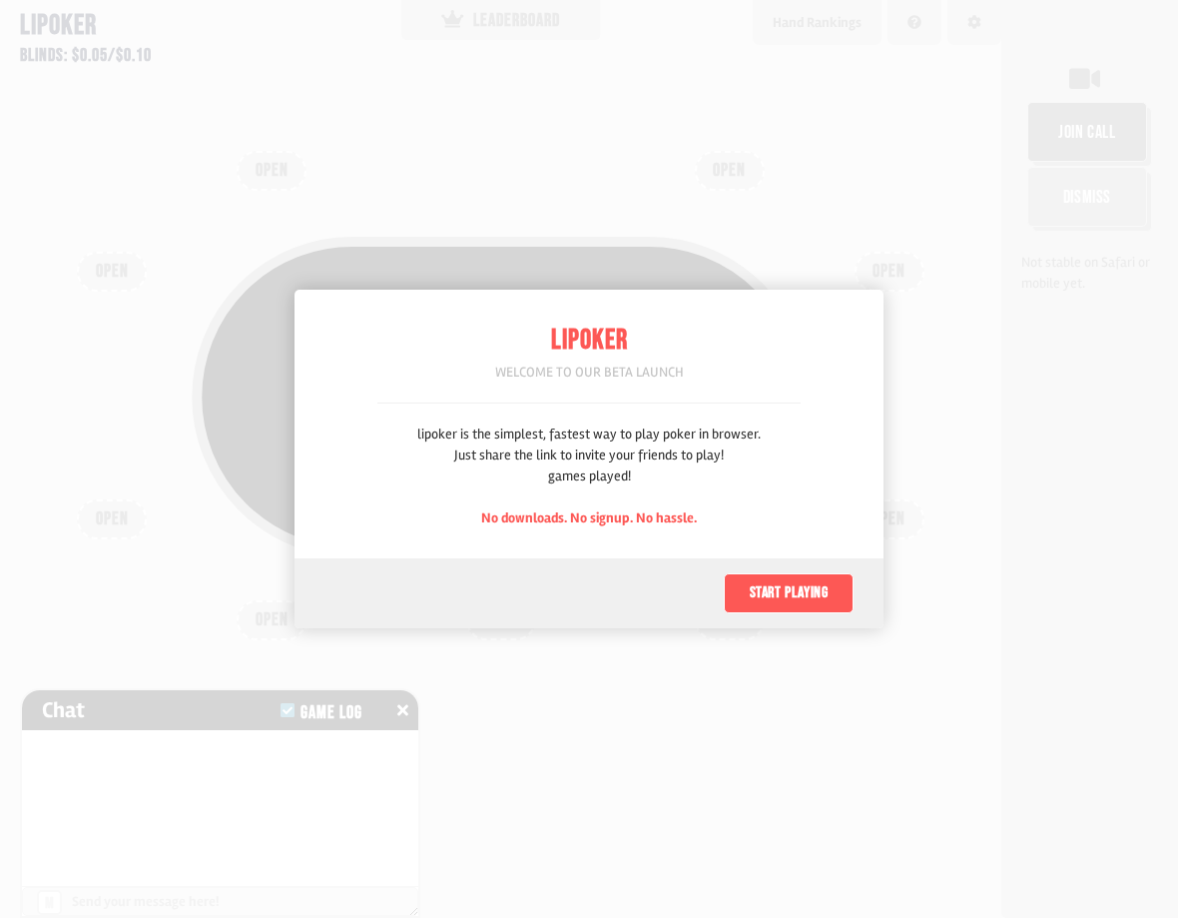
scroll to position [100, 0]
click at [812, 583] on button "Start playing" at bounding box center [789, 593] width 130 height 40
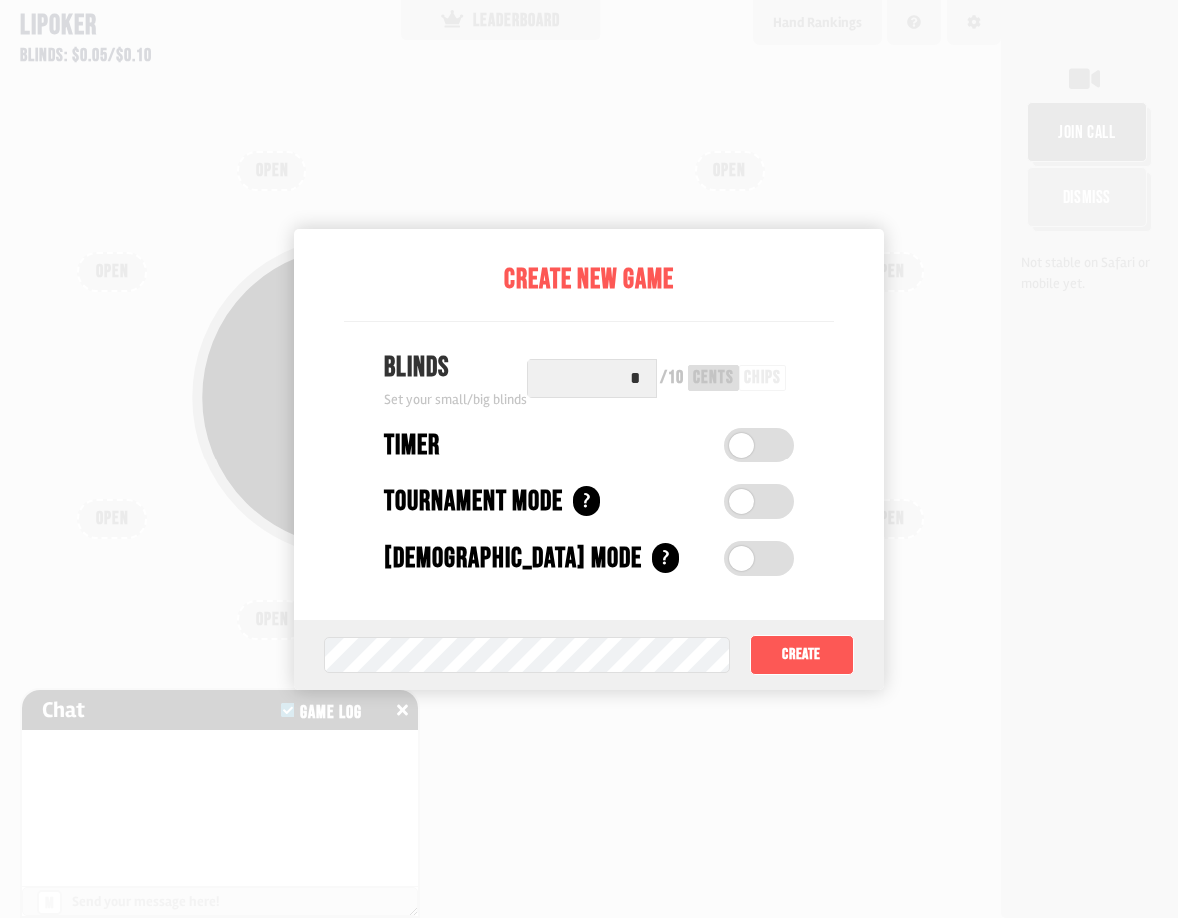
click at [785, 663] on button "Create" at bounding box center [802, 655] width 104 height 40
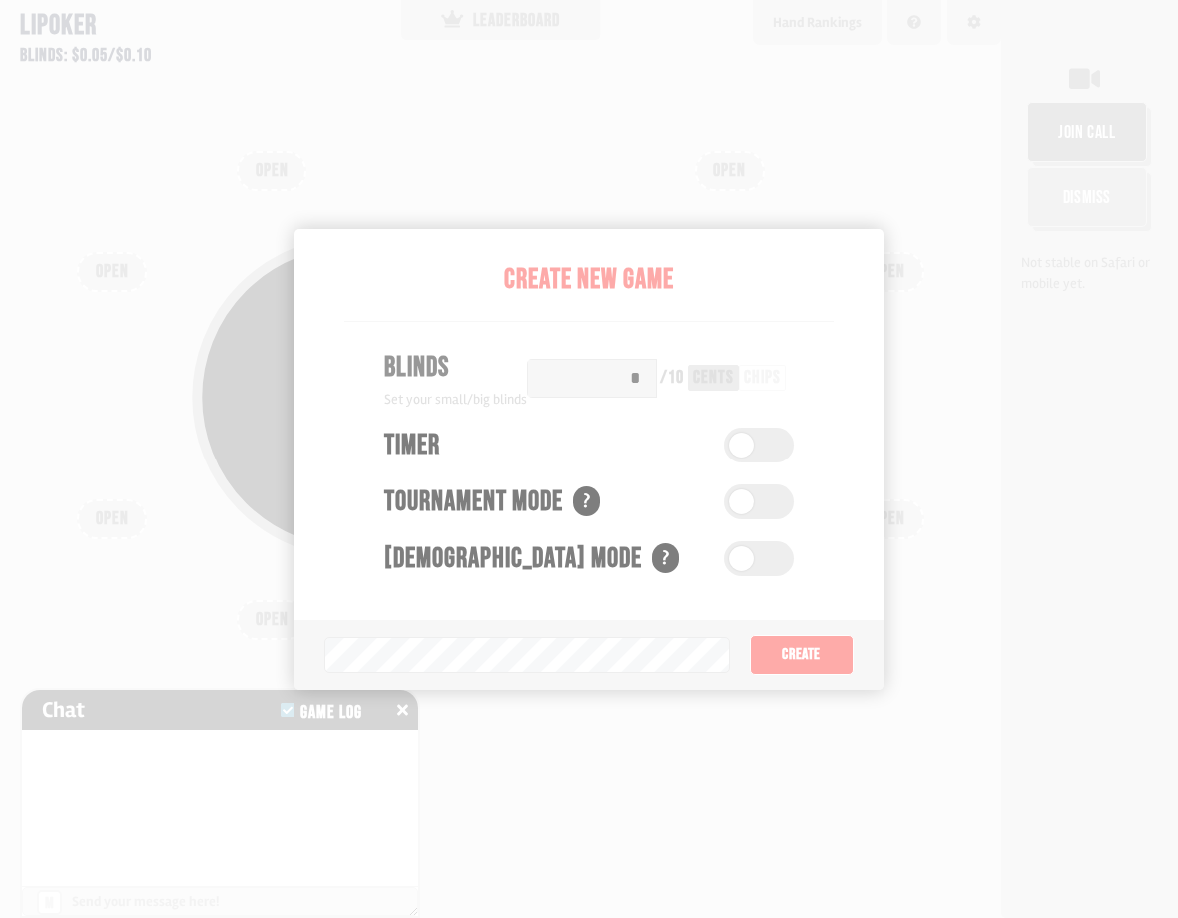
click at [792, 642] on div "Pot: $0.00 COPY GAME LINK" at bounding box center [501, 443] width 884 height 459
click at [1019, 253] on div "Not stable on Safari or mobile yet." at bounding box center [1090, 273] width 157 height 42
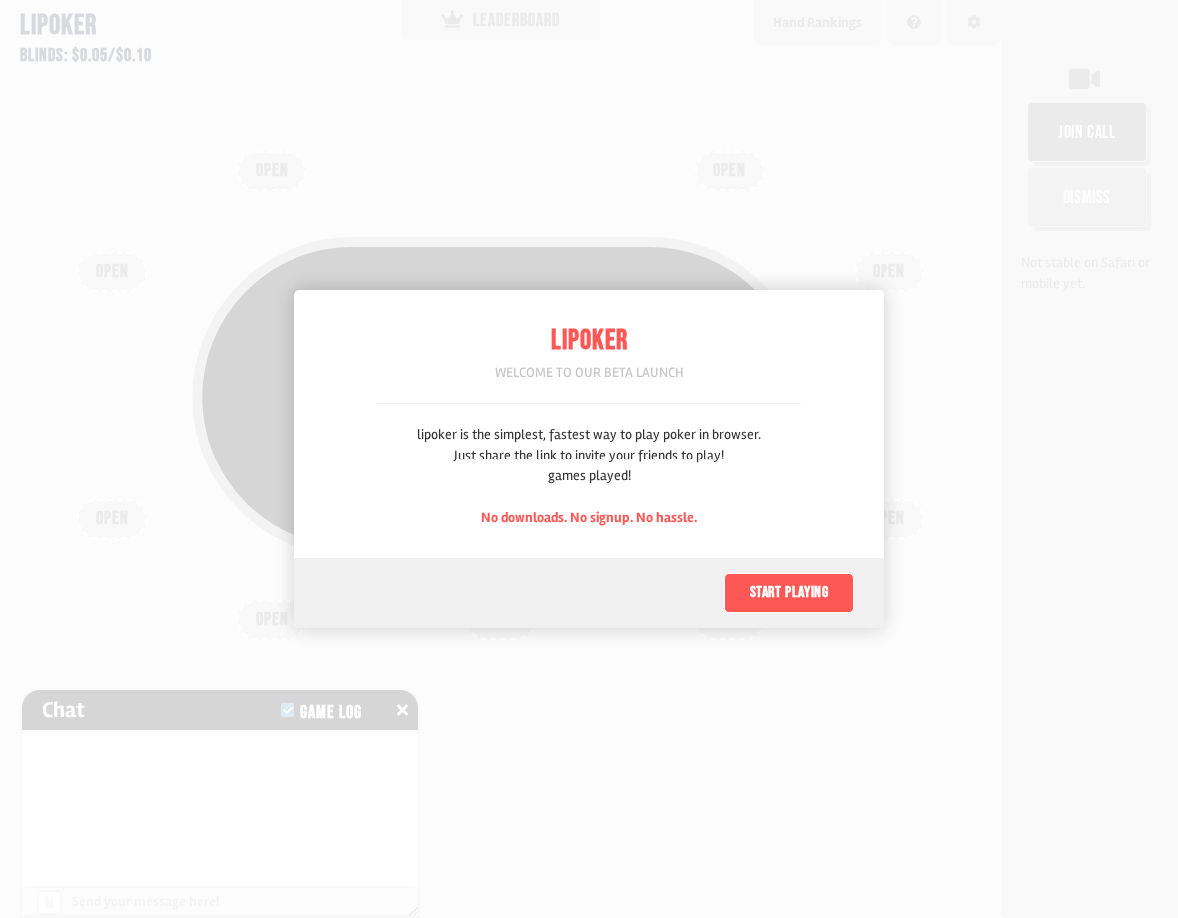
scroll to position [100, 0]
click at [770, 588] on button "Start playing" at bounding box center [789, 593] width 130 height 40
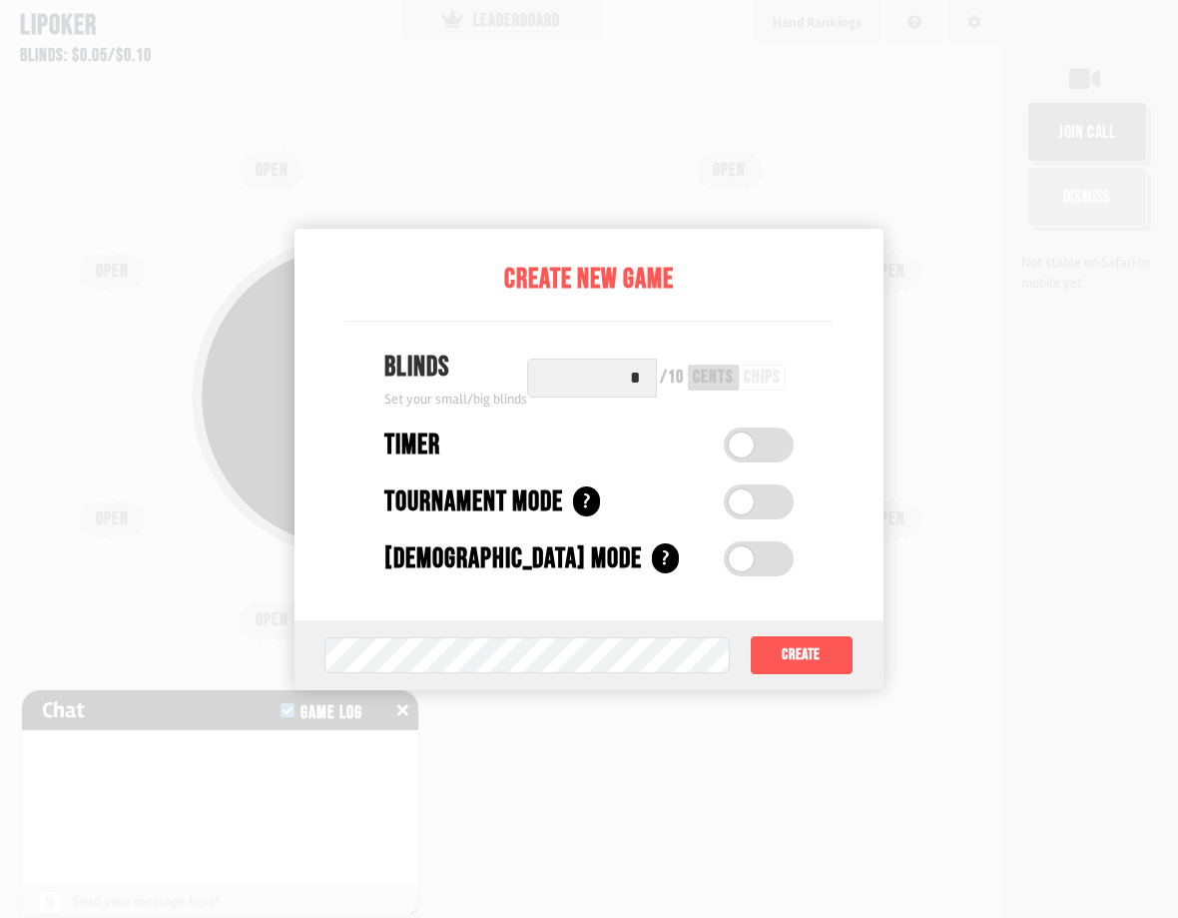
click at [652, 379] on input "*" at bounding box center [592, 378] width 130 height 39
click at [657, 375] on input "*" at bounding box center [592, 378] width 130 height 39
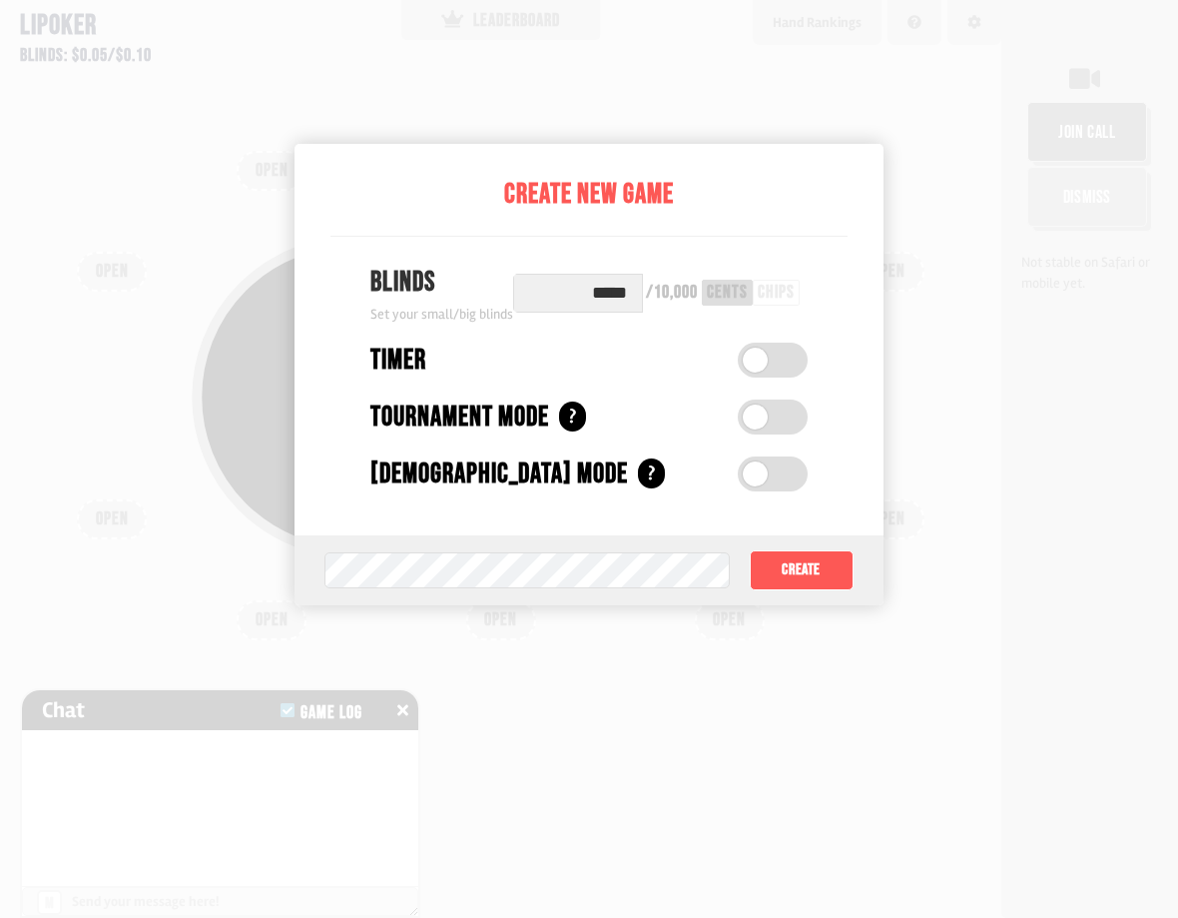
scroll to position [200, 0]
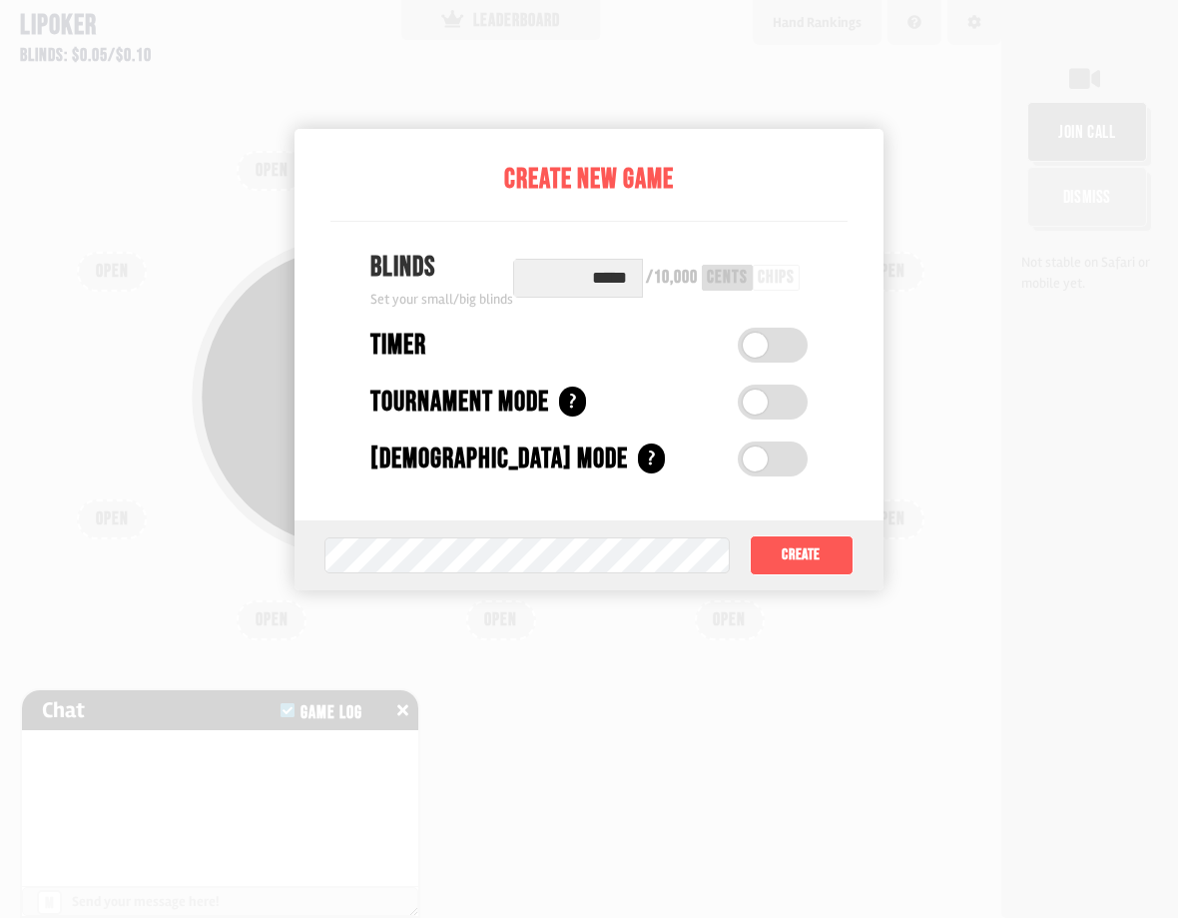
type input "*****"
click at [827, 539] on button "Create" at bounding box center [802, 555] width 104 height 40
